Goal: Task Accomplishment & Management: Use online tool/utility

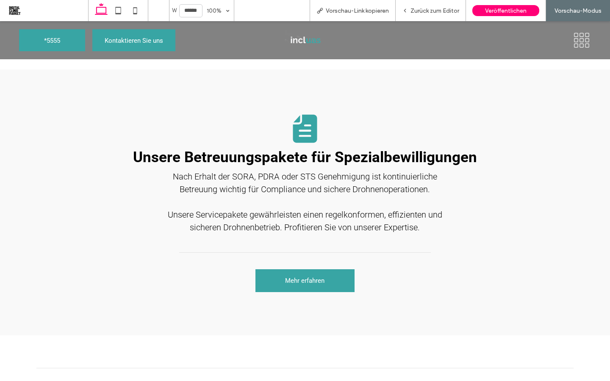
click at [258, 124] on div "Unsere Betreuungspakete für Spezialbewilligungen Nach Erhalt der SORA, PDRA ode…" at bounding box center [305, 202] width 484 height 193
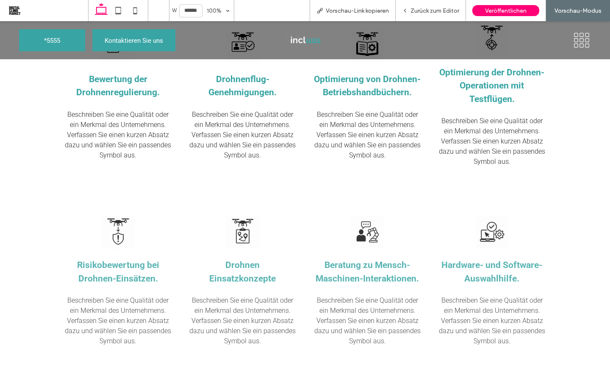
scroll to position [689, 0]
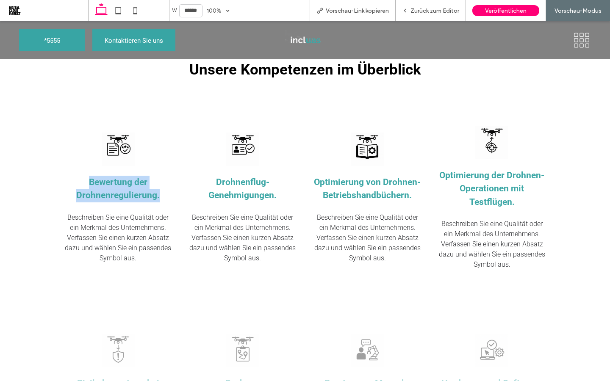
drag, startPoint x: 162, startPoint y: 196, endPoint x: 84, endPoint y: 180, distance: 79.1
click at [84, 180] on h3 "Bewertung der Drohnenregulierung." at bounding box center [118, 189] width 110 height 27
copy span "Bewertung der Drohnenregulierung."
click at [136, 9] on icon at bounding box center [135, 10] width 17 height 17
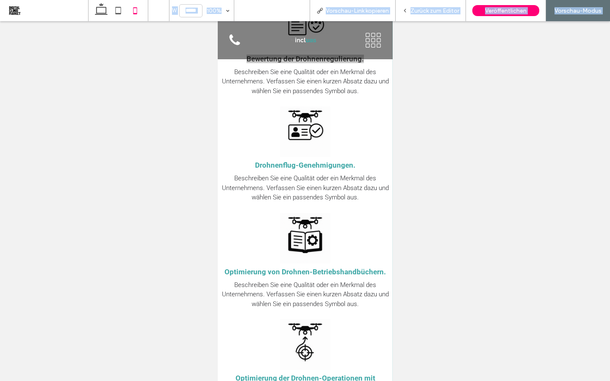
scroll to position [571, 0]
type input "*****"
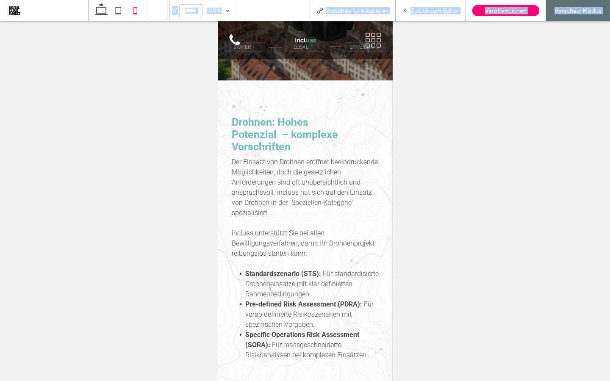
scroll to position [179, 0]
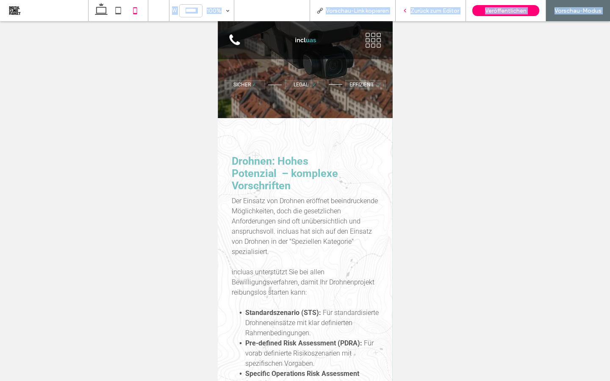
click at [419, 11] on span "Zurück zum Editor" at bounding box center [434, 10] width 49 height 7
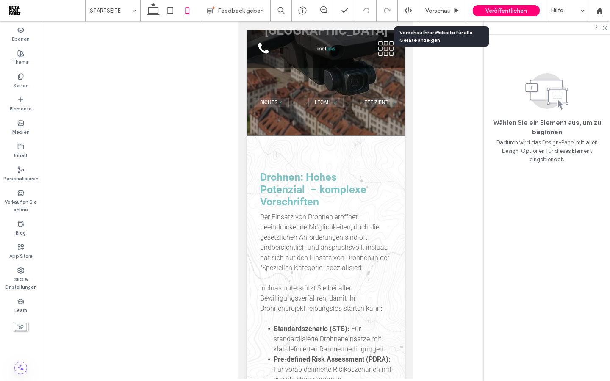
scroll to position [188, 0]
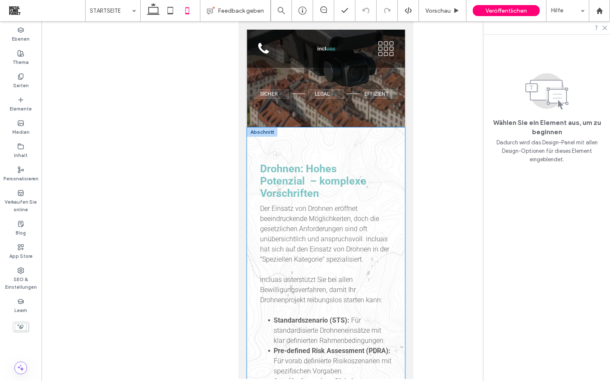
click at [252, 150] on div "Drohnen: Hohes Potenzial – komplexe Vorschriften Der Einsatz von Drohnen eröffn…" at bounding box center [326, 285] width 158 height 316
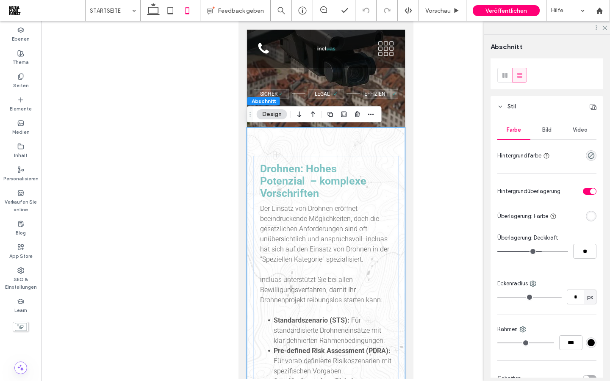
scroll to position [0, 0]
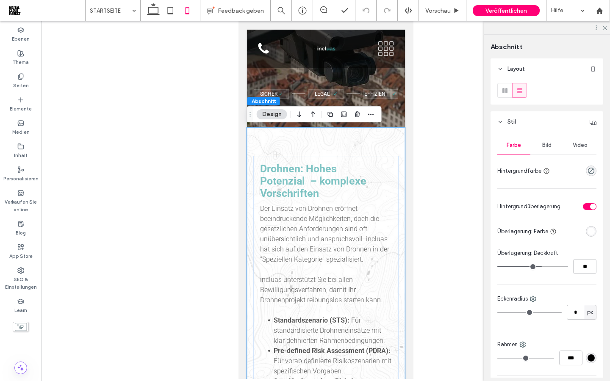
click at [545, 143] on span "Bild" at bounding box center [546, 145] width 9 height 7
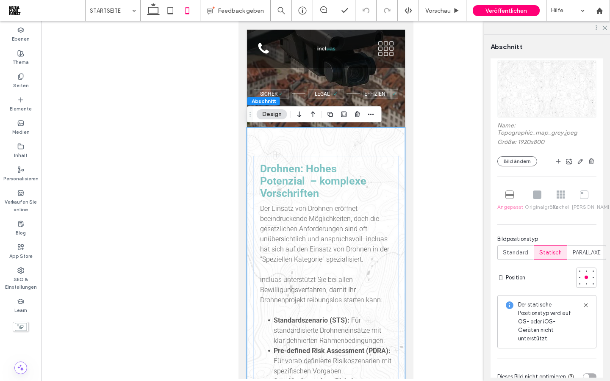
scroll to position [111, 0]
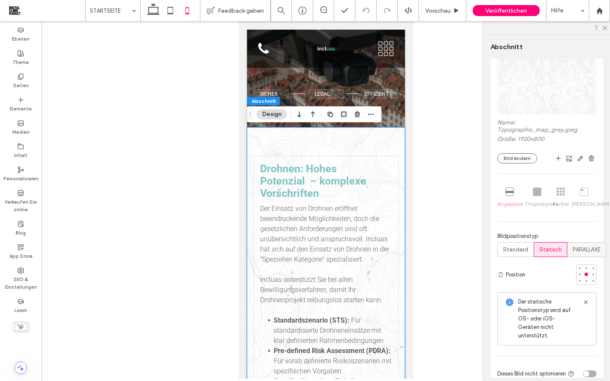
click at [575, 249] on span "PARALLAXE" at bounding box center [587, 250] width 28 height 8
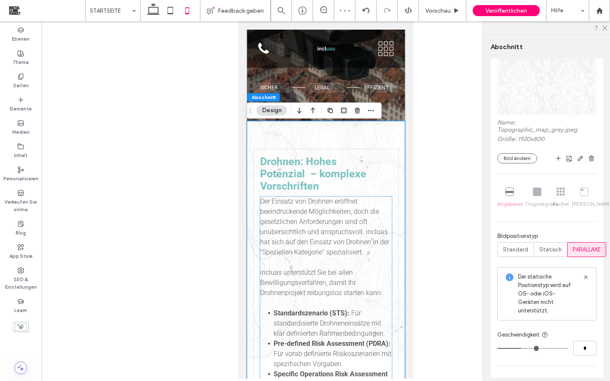
scroll to position [191, 0]
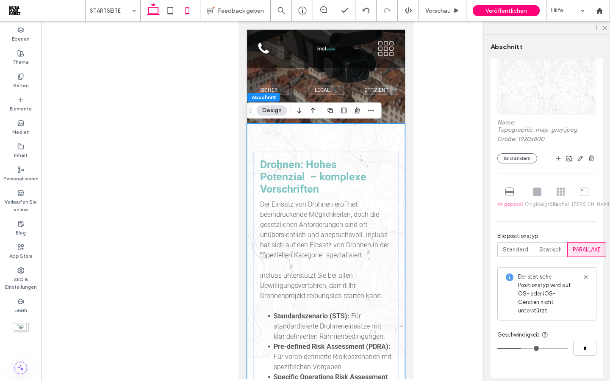
click at [153, 14] on use at bounding box center [153, 9] width 13 height 12
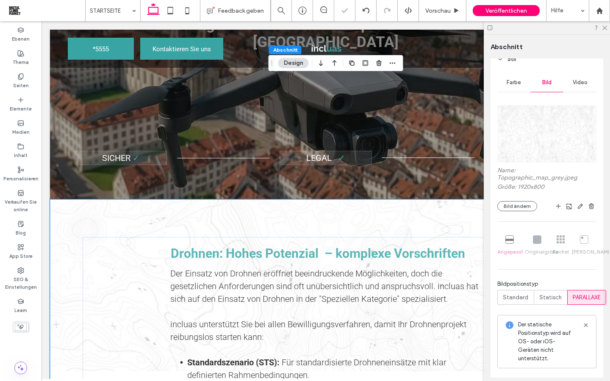
type input "*"
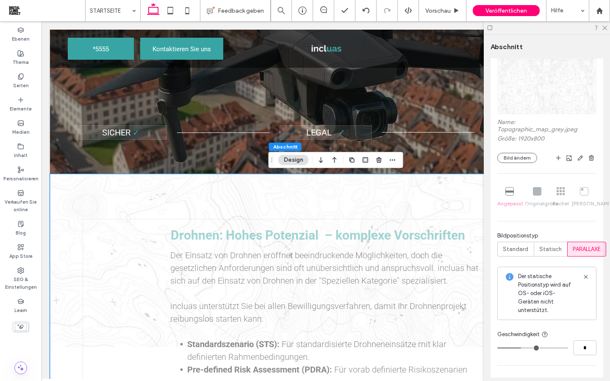
scroll to position [211, 0]
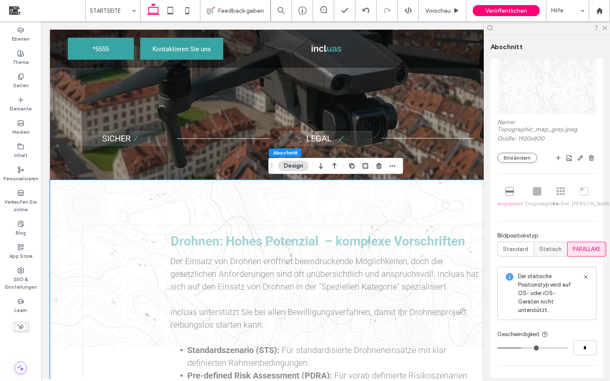
click at [552, 251] on span "Statisch" at bounding box center [550, 249] width 22 height 8
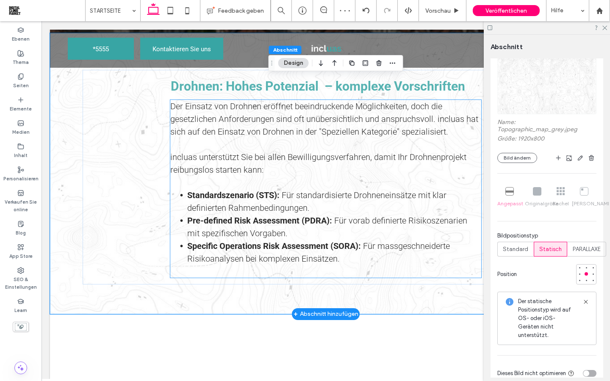
scroll to position [346, 0]
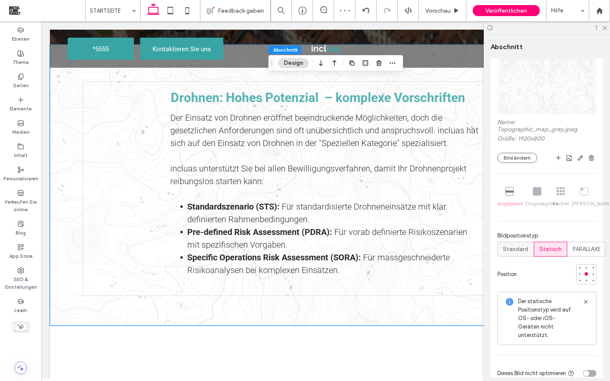
click at [523, 250] on span "Standard" at bounding box center [515, 249] width 25 height 8
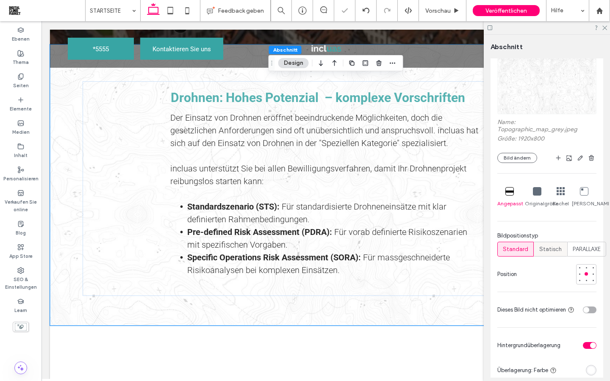
click at [545, 252] on span "Statisch" at bounding box center [550, 249] width 22 height 8
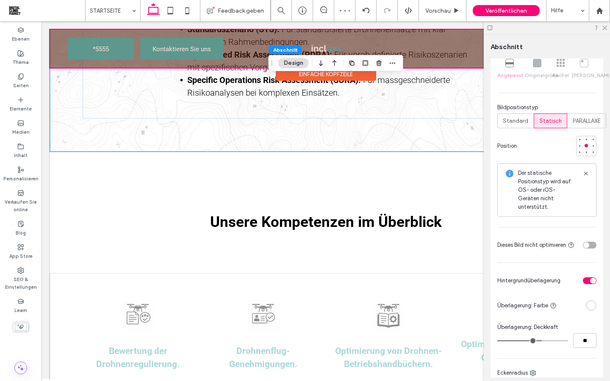
scroll to position [360, 0]
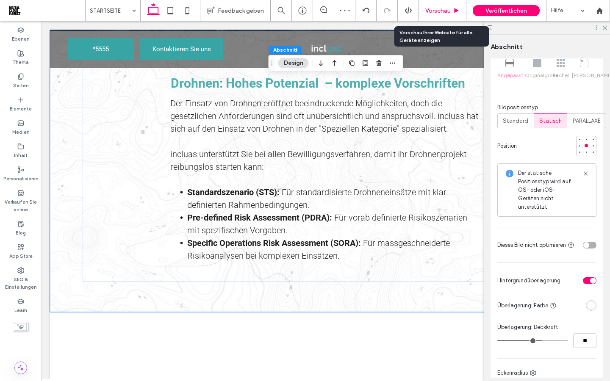
click at [442, 13] on span "Vorschau" at bounding box center [437, 10] width 25 height 7
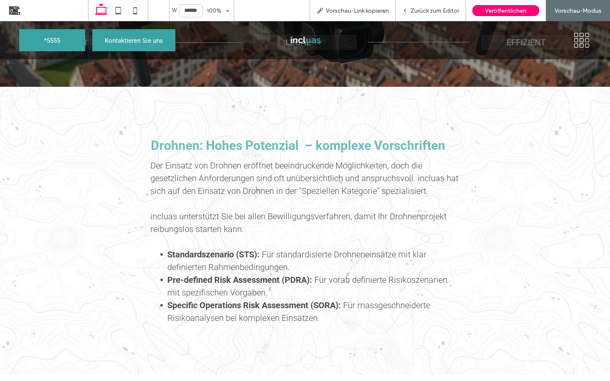
scroll to position [310, 0]
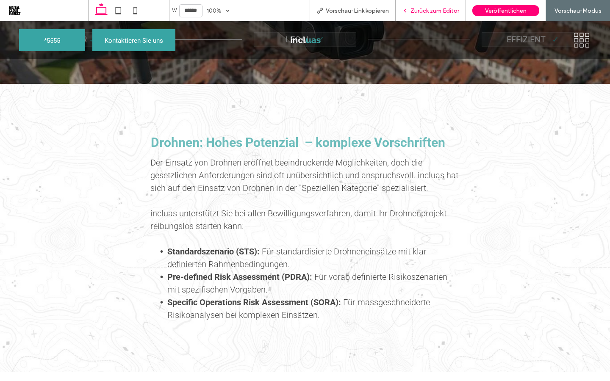
click at [439, 14] on span "Zurück zum Editor" at bounding box center [434, 10] width 49 height 7
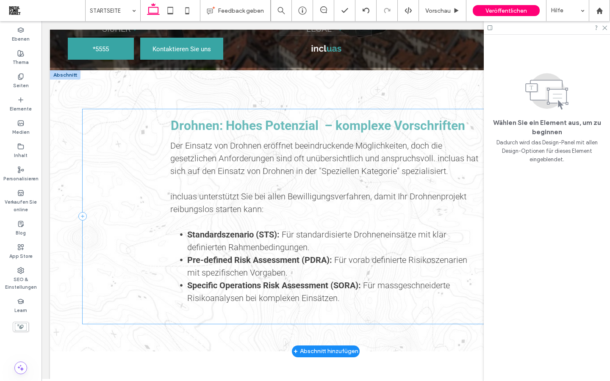
scroll to position [280, 0]
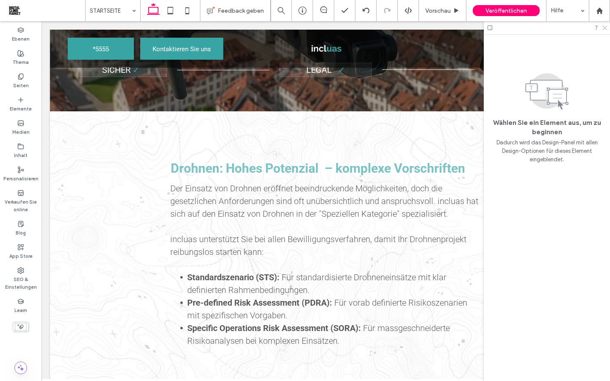
click at [604, 27] on icon at bounding box center [604, 28] width 6 height 6
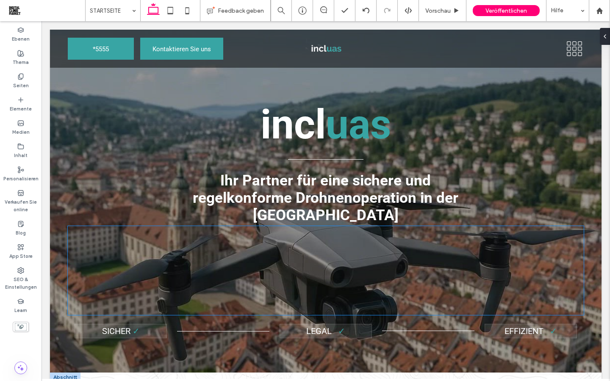
scroll to position [0, 0]
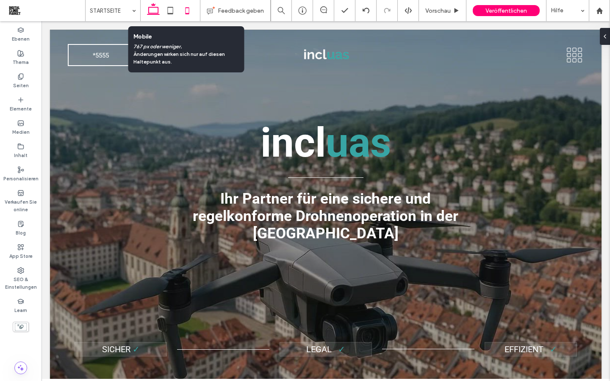
click at [186, 14] on use at bounding box center [187, 10] width 4 height 7
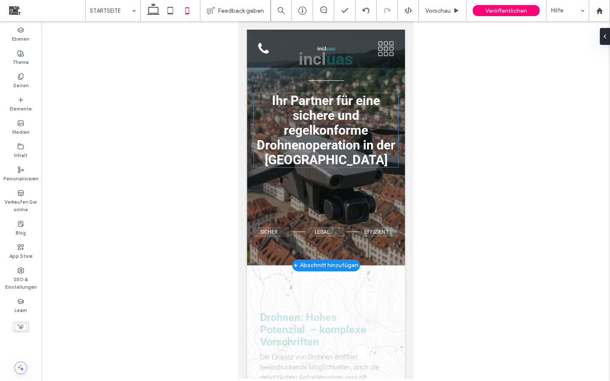
scroll to position [52, 0]
